Goal: Obtain resource: Download file/media

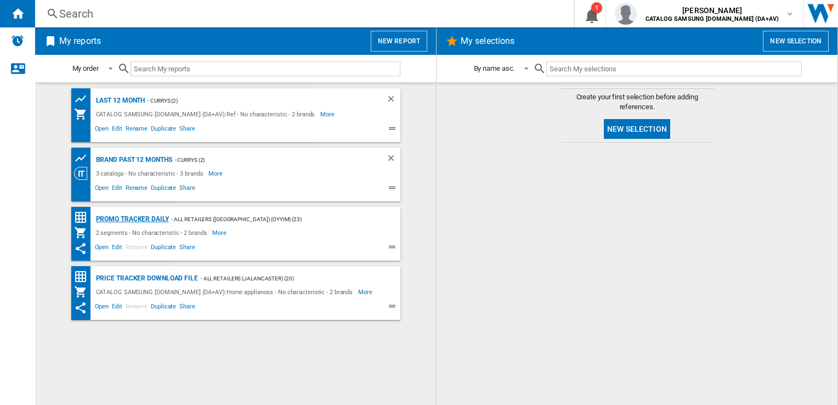
click at [132, 218] on div "Promo Tracker Daily" at bounding box center [131, 219] width 76 height 14
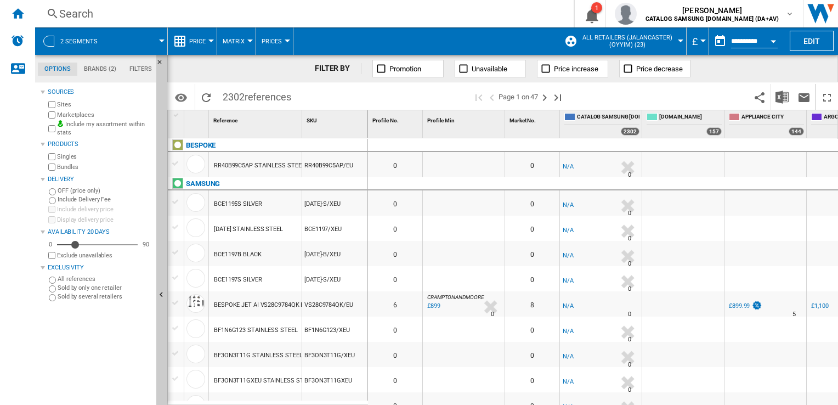
click at [743, 41] on input "**********" at bounding box center [754, 43] width 47 height 10
click at [773, 41] on div "Open calendar" at bounding box center [772, 41] width 5 height 3
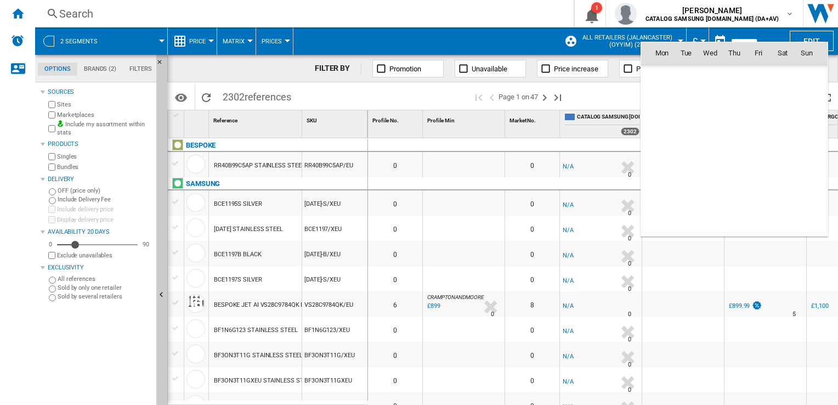
scroll to position [5230, 0]
click at [677, 73] on span "[DATE]" at bounding box center [665, 76] width 22 height 9
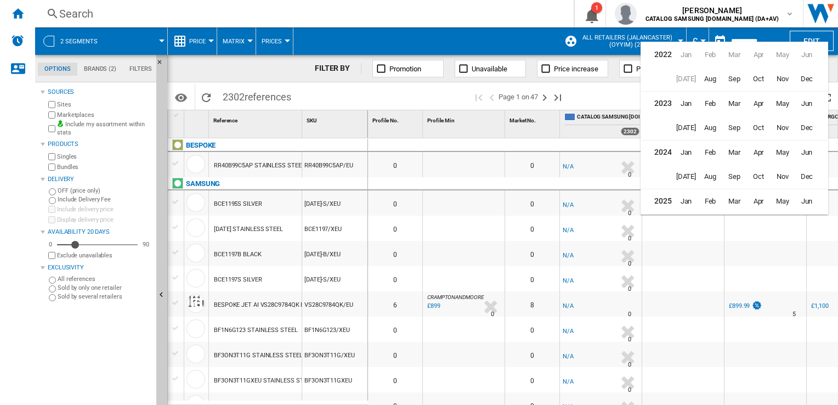
scroll to position [26, 0]
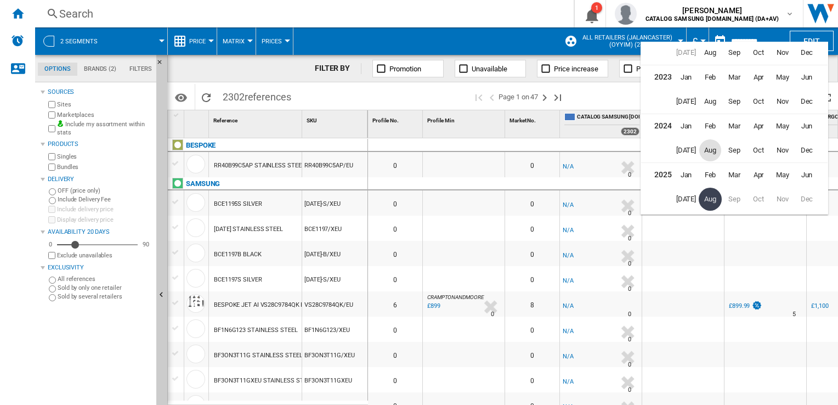
click at [711, 150] on span "Aug" at bounding box center [710, 150] width 22 height 22
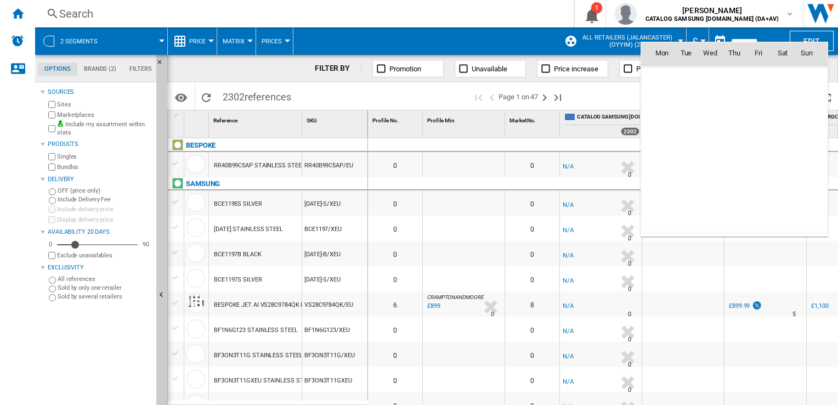
scroll to position [3487, 0]
click at [714, 121] on span "14" at bounding box center [710, 125] width 22 height 22
type input "**********"
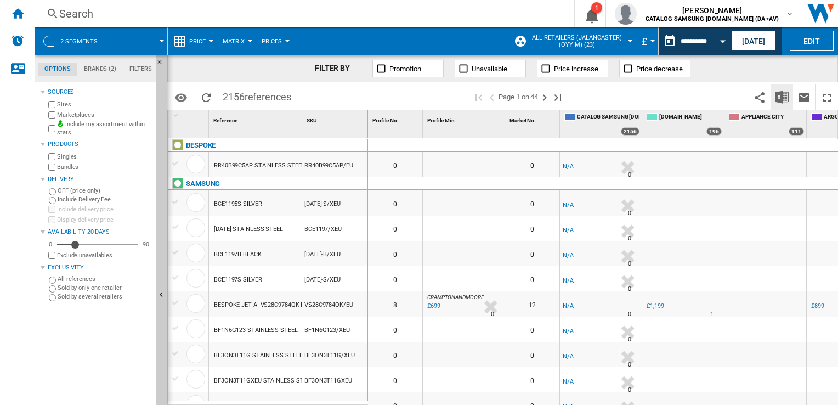
click at [777, 94] on img "Download in Excel" at bounding box center [781, 96] width 13 height 13
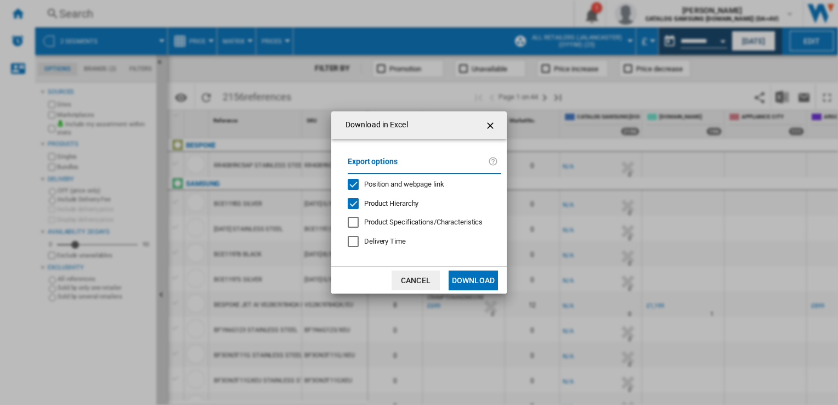
click at [372, 186] on span "Position and webpage link" at bounding box center [404, 184] width 80 height 8
click at [378, 203] on span "Product Hierarchy" at bounding box center [391, 203] width 54 height 8
click at [481, 276] on button "Download" at bounding box center [472, 280] width 49 height 20
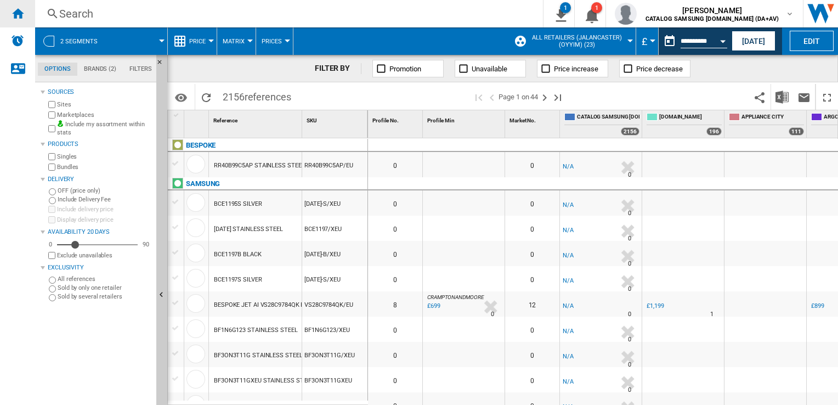
click at [3, 13] on div "Home" at bounding box center [17, 13] width 35 height 27
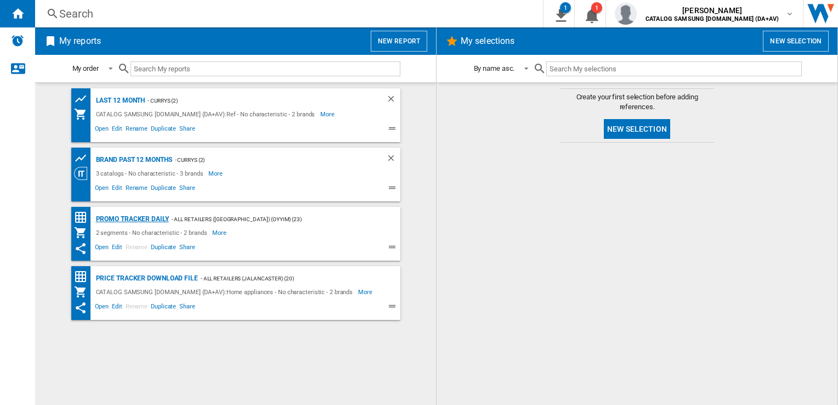
click at [137, 215] on div "Promo Tracker Daily" at bounding box center [131, 219] width 76 height 14
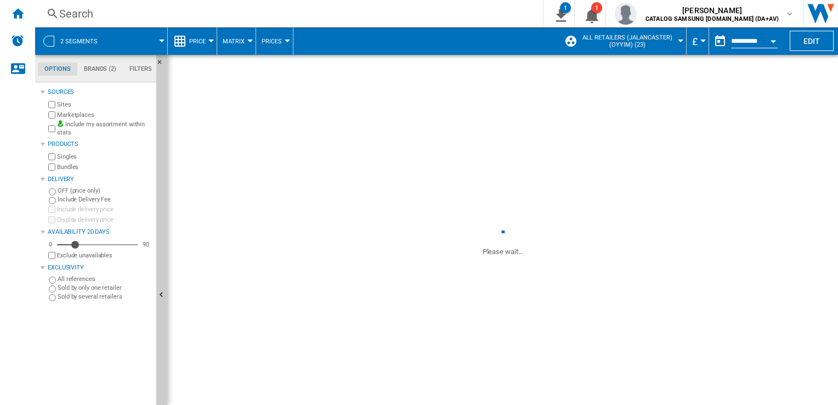
click at [72, 113] on label "Marketplaces" at bounding box center [104, 115] width 95 height 8
click at [343, 138] on span at bounding box center [502, 129] width 670 height 148
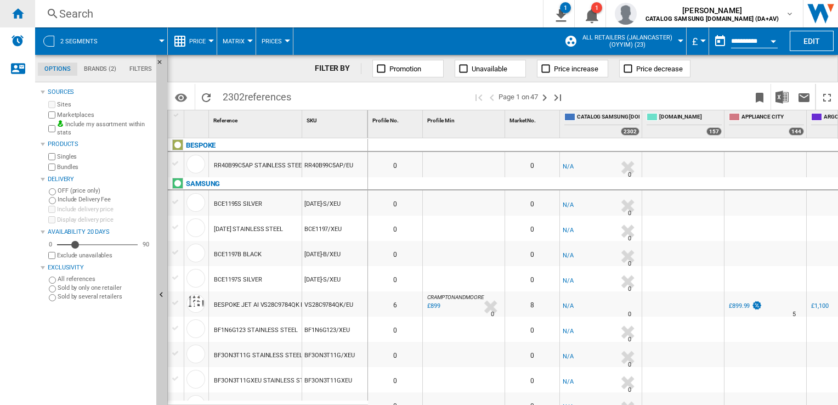
click at [13, 10] on ng-md-icon "Home" at bounding box center [17, 13] width 13 height 13
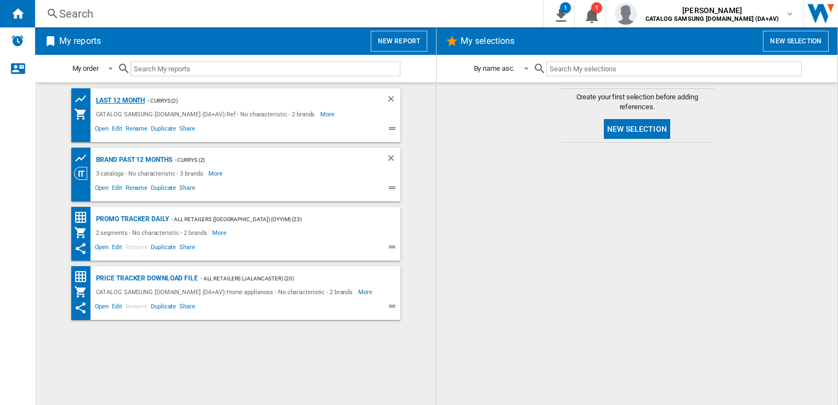
click at [127, 101] on div "Last 12 month" at bounding box center [119, 101] width 52 height 14
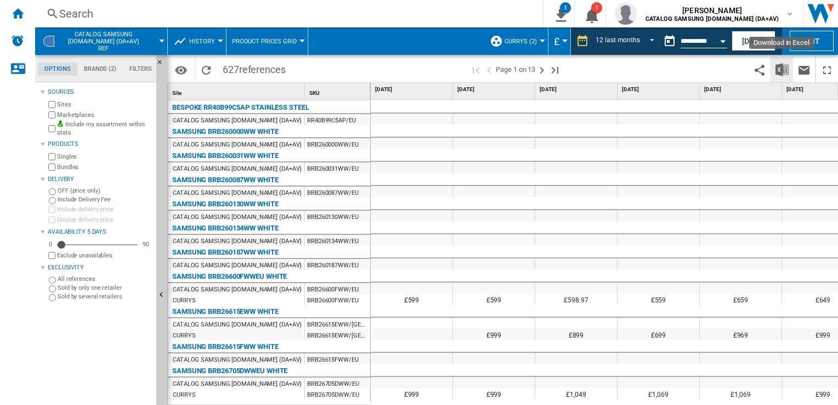
click at [780, 74] on img "Download in Excel" at bounding box center [781, 69] width 13 height 13
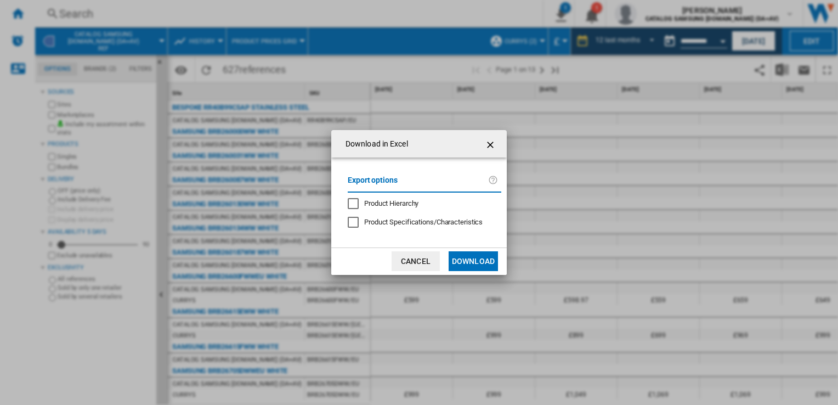
click at [473, 259] on button "Download" at bounding box center [472, 261] width 49 height 20
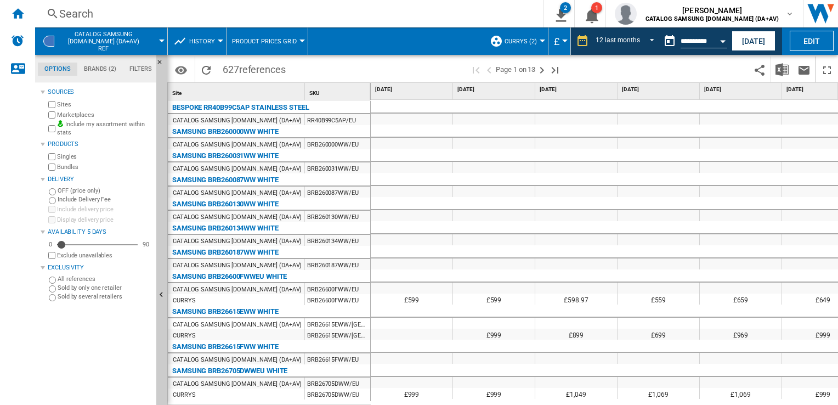
click at [455, 100] on div at bounding box center [494, 106] width 82 height 13
click at [615, 41] on div "12 last months" at bounding box center [617, 41] width 44 height 8
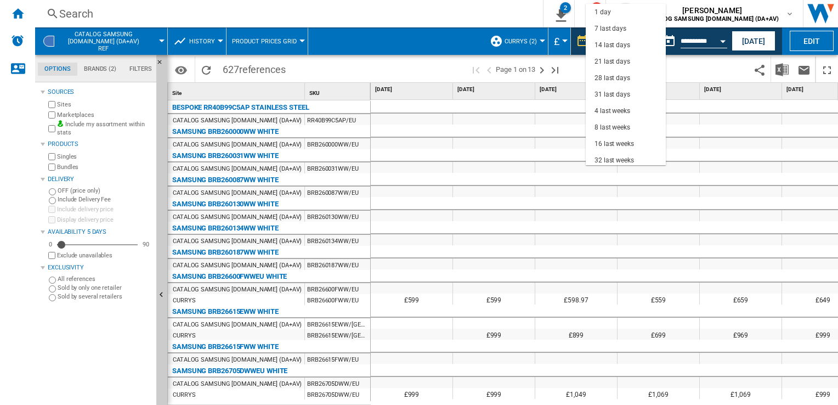
scroll to position [69, 0]
click at [619, 86] on md-option "32 last weeks" at bounding box center [626, 91] width 80 height 16
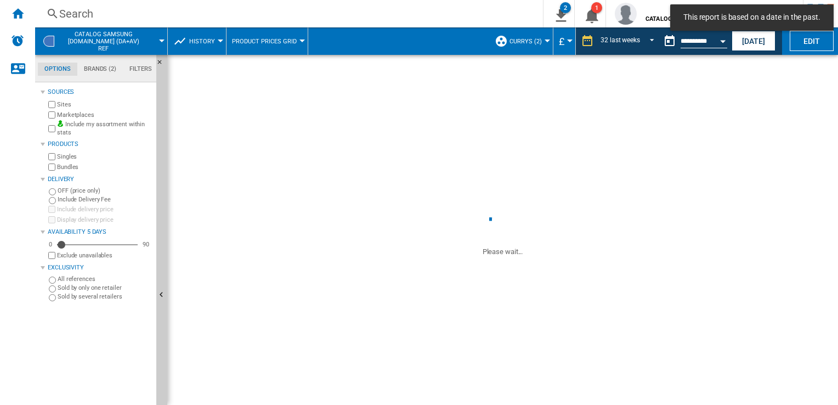
click at [606, 102] on span at bounding box center [502, 129] width 670 height 148
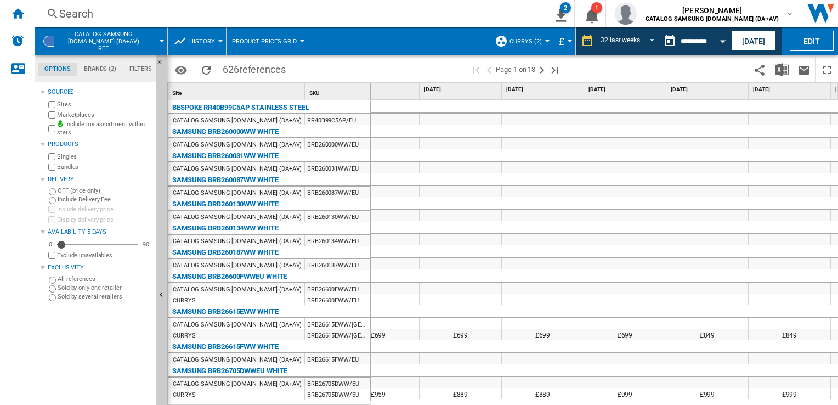
scroll to position [0, 2251]
click at [786, 69] on img "Download in Excel" at bounding box center [781, 69] width 13 height 13
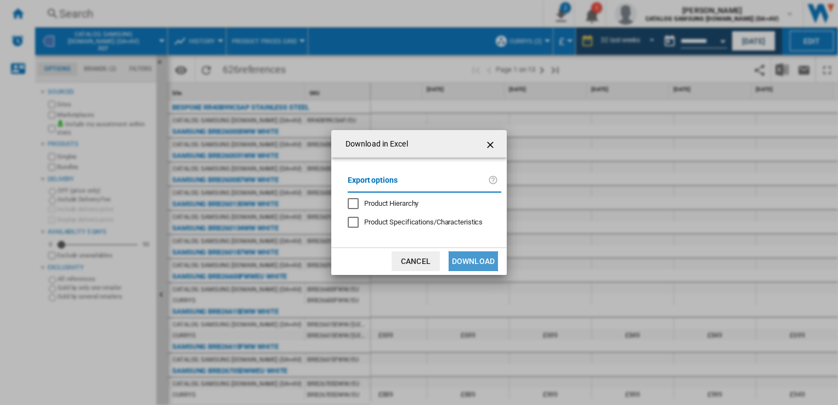
click at [455, 258] on button "Download" at bounding box center [472, 261] width 49 height 20
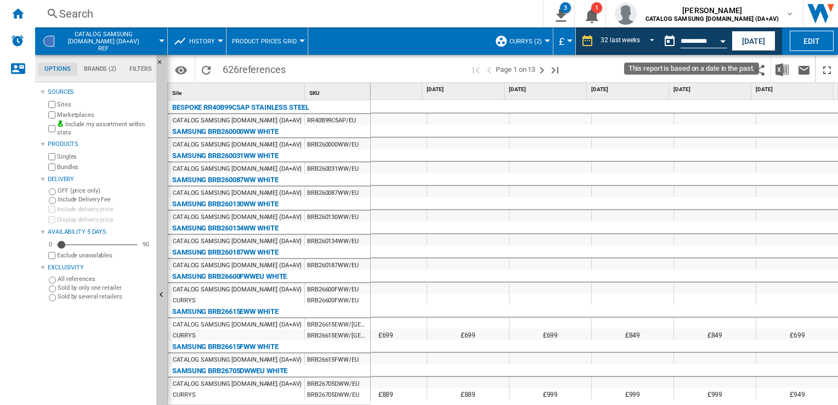
click at [705, 38] on input "**********" at bounding box center [703, 43] width 47 height 10
click at [743, 39] on button "[DATE]" at bounding box center [753, 41] width 44 height 20
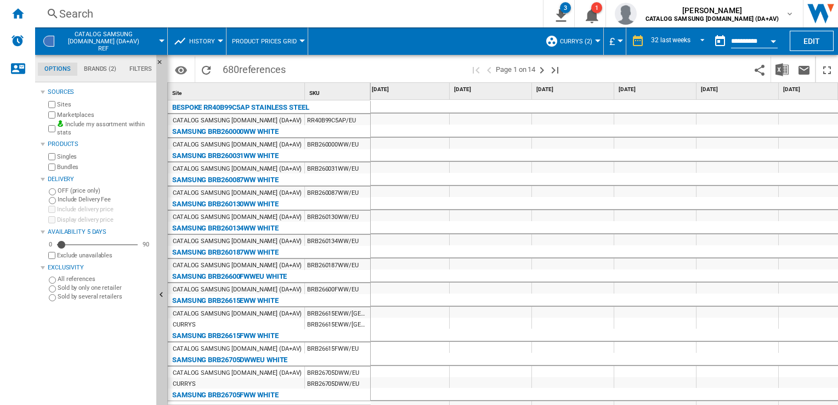
scroll to position [0, 2251]
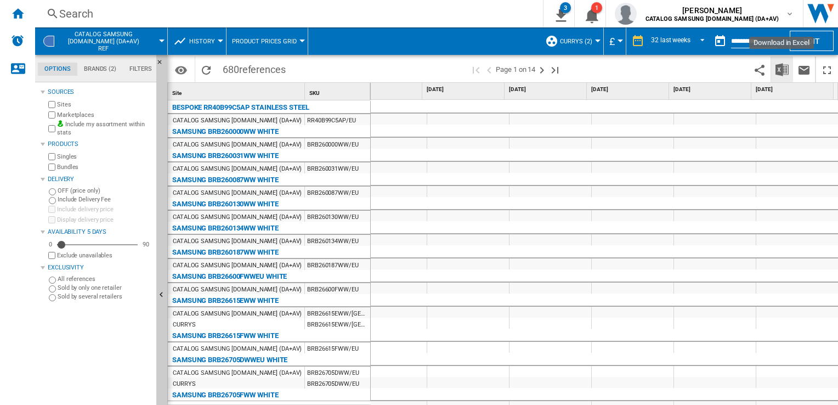
click at [785, 71] on img "Download in Excel" at bounding box center [781, 69] width 13 height 13
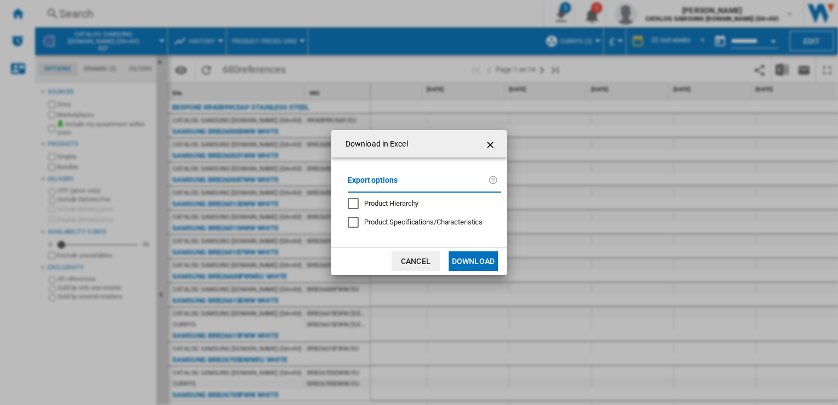
click at [478, 253] on button "Download" at bounding box center [472, 261] width 49 height 20
